Goal: Task Accomplishment & Management: Manage account settings

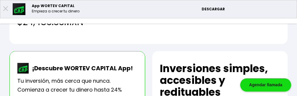
scroll to position [118, 0]
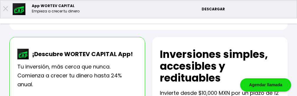
click at [0, 0] on li "Mis inversiones" at bounding box center [0, 0] width 0 height 0
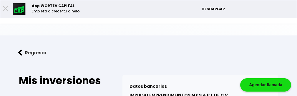
click at [114, 14] on img at bounding box center [142, 9] width 56 height 19
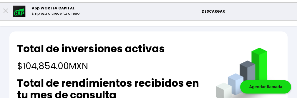
scroll to position [29, 0]
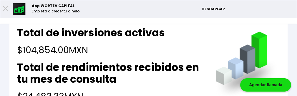
click at [290, 7] on div "Cuenta" at bounding box center [275, 10] width 41 height 14
click at [263, 35] on li "Cerrar sesión" at bounding box center [274, 39] width 47 height 12
